Goal: Task Accomplishment & Management: Manage account settings

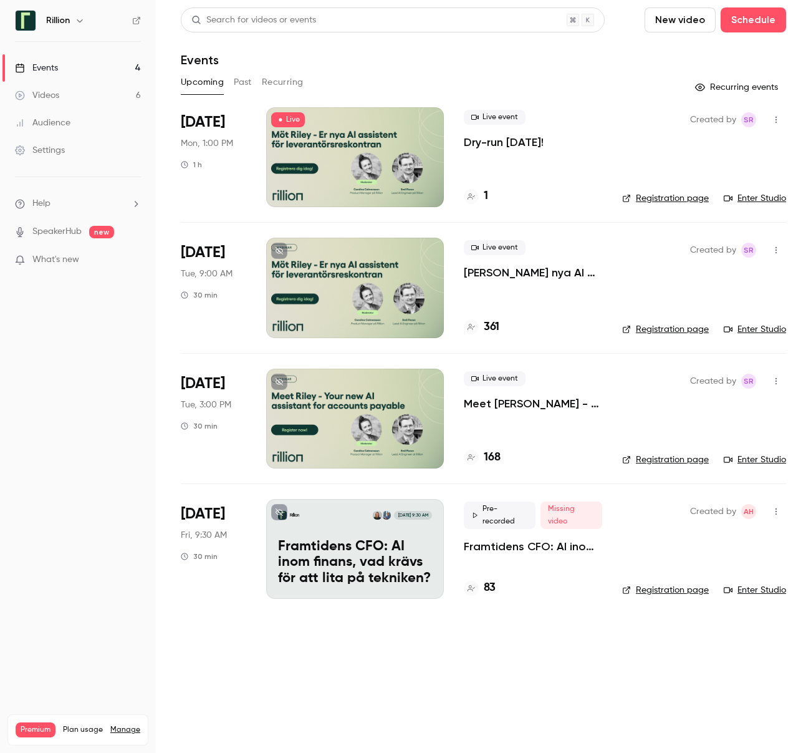
click at [511, 539] on p "Framtidens CFO: AI inom finans, vad krävs för att lita på tekniken?​" at bounding box center [533, 546] width 138 height 15
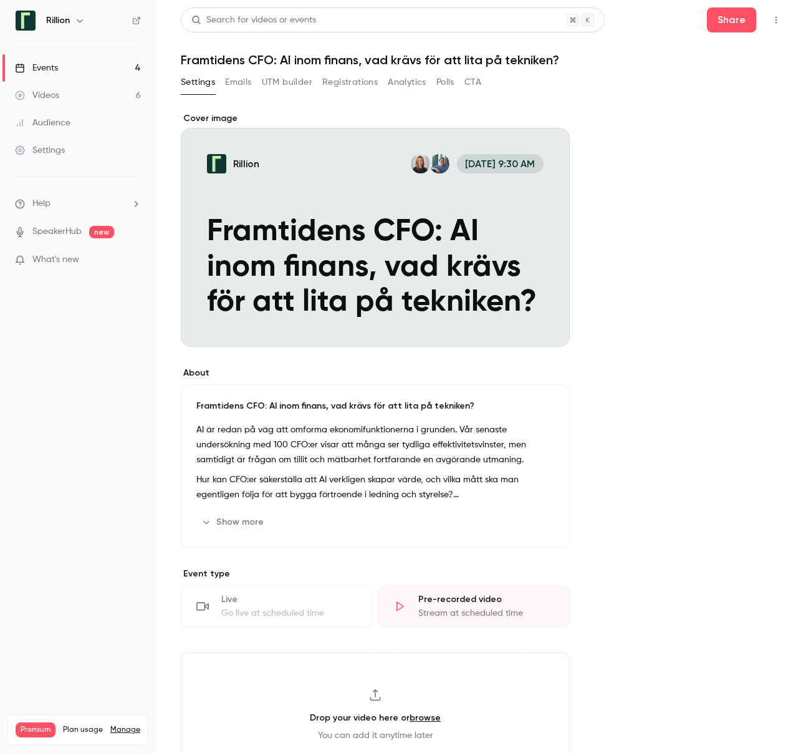
click at [238, 86] on button "Emails" at bounding box center [238, 82] width 26 height 20
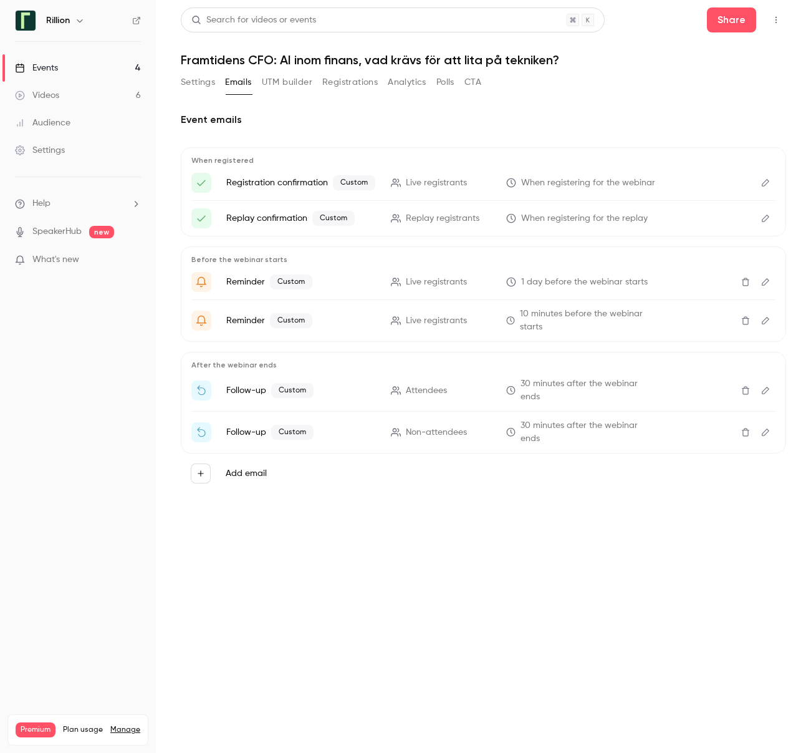
click at [274, 79] on button "UTM builder" at bounding box center [287, 82] width 51 height 20
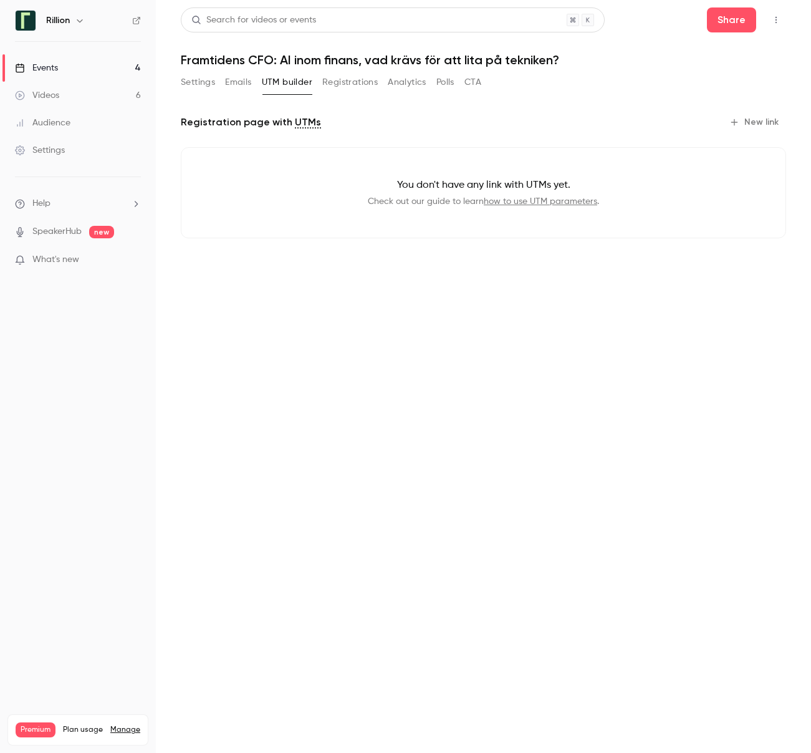
click at [342, 83] on button "Registrations" at bounding box center [349, 82] width 55 height 20
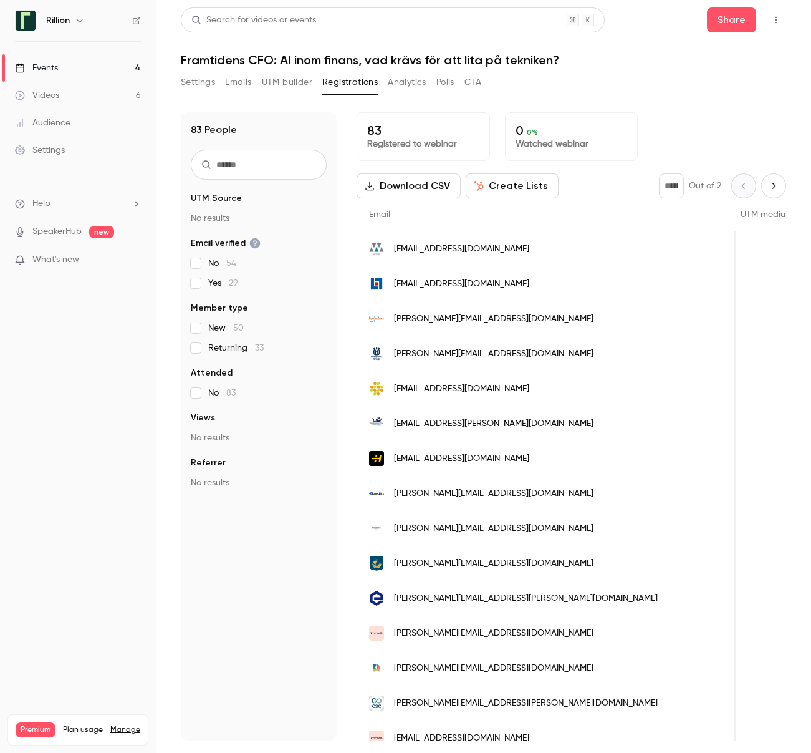
scroll to position [0, 609]
